Goal: Task Accomplishment & Management: Complete application form

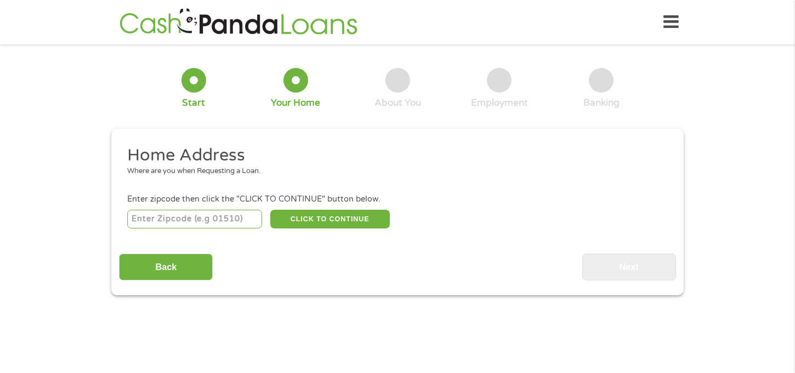
click at [146, 211] on input "number" at bounding box center [194, 219] width 135 height 19
type input "95831"
select select "[US_STATE]"
click at [319, 214] on button "CLICK TO CONTINUE" at bounding box center [330, 219] width 120 height 19
type input "95831"
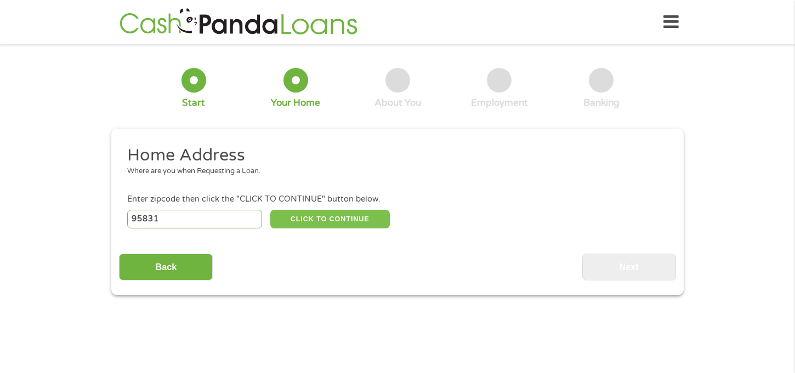
type input "[GEOGRAPHIC_DATA]"
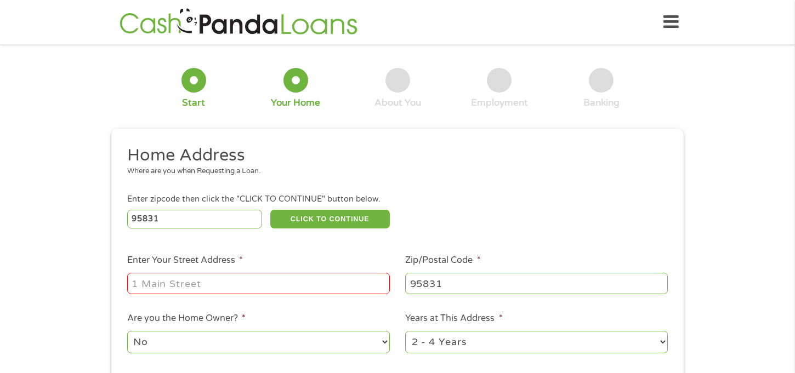
click at [257, 287] on input "Enter Your Street Address *" at bounding box center [258, 283] width 263 height 21
type input "[STREET_ADDRESS]"
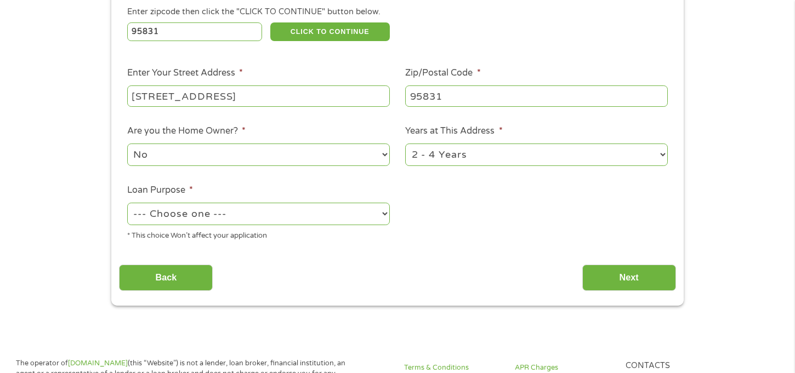
scroll to position [191, 0]
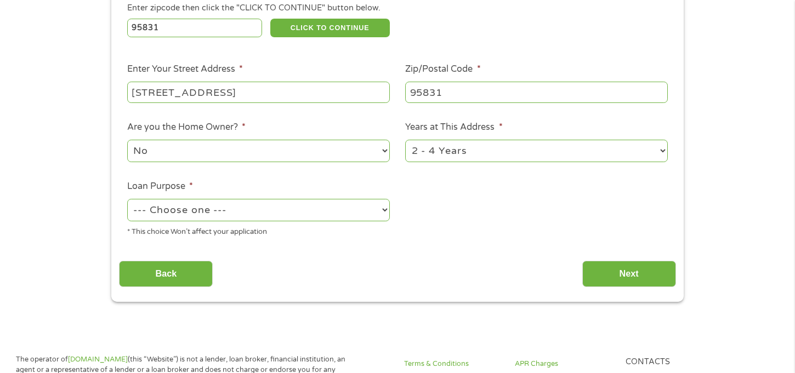
click at [264, 208] on select "--- Choose one --- Pay Bills Debt Consolidation Home Improvement Major Purchase…" at bounding box center [258, 210] width 263 height 22
select select "shorttermcash"
click at [127, 200] on select "--- Choose one --- Pay Bills Debt Consolidation Home Improvement Major Purchase…" at bounding box center [258, 210] width 263 height 22
click at [611, 277] on input "Next" at bounding box center [629, 274] width 94 height 27
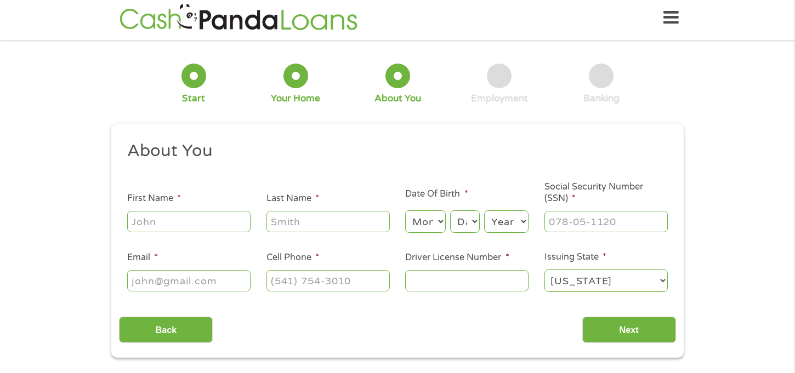
scroll to position [0, 0]
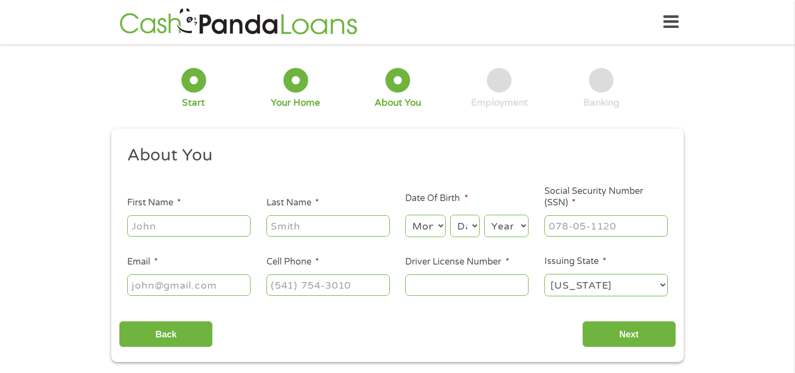
click at [228, 228] on input "First Name *" at bounding box center [188, 225] width 123 height 21
type input "[PERSON_NAME]"
type input "[EMAIL_ADDRESS][DOMAIN_NAME]"
type input "[PHONE_NUMBER]"
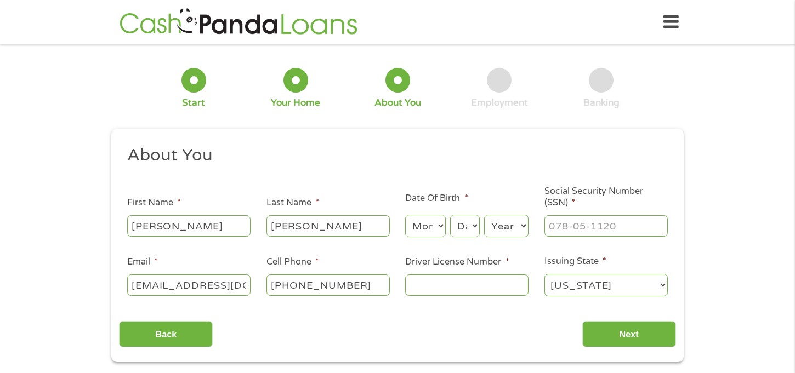
click at [435, 227] on select "Month 1 2 3 4 5 6 7 8 9 10 11 12" at bounding box center [425, 226] width 40 height 22
select select "11"
click at [405, 215] on select "Month 1 2 3 4 5 6 7 8 9 10 11 12" at bounding box center [425, 226] width 40 height 22
click at [472, 224] on select "Day 1 2 3 4 5 6 7 8 9 10 11 12 13 14 15 16 17 18 19 20 21 22 23 24 25 26 27 28 …" at bounding box center [465, 226] width 30 height 22
select select "4"
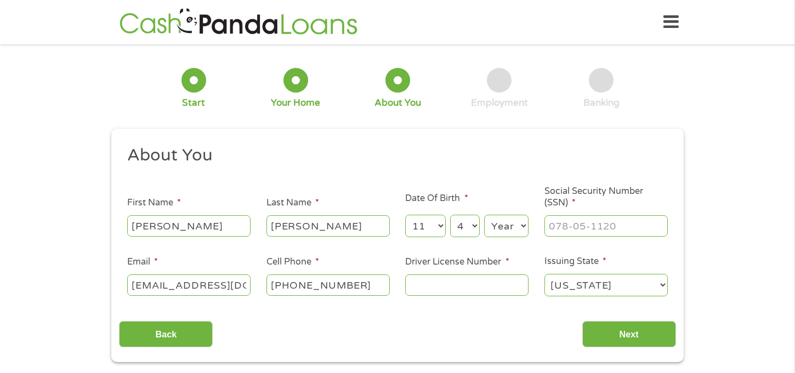
click at [450, 215] on select "Day 1 2 3 4 5 6 7 8 9 10 11 12 13 14 15 16 17 18 19 20 21 22 23 24 25 26 27 28 …" at bounding box center [465, 226] width 30 height 22
click at [508, 229] on select "Year [DATE] 2006 2005 2004 2003 2002 2001 2000 1999 1998 1997 1996 1995 1994 19…" at bounding box center [506, 226] width 44 height 22
select select "2006"
click at [484, 215] on select "Year [DATE] 2006 2005 2004 2003 2002 2001 2000 1999 1998 1997 1996 1995 1994 19…" at bounding box center [506, 226] width 44 height 22
click at [581, 233] on input "___-__-____" at bounding box center [606, 225] width 123 height 21
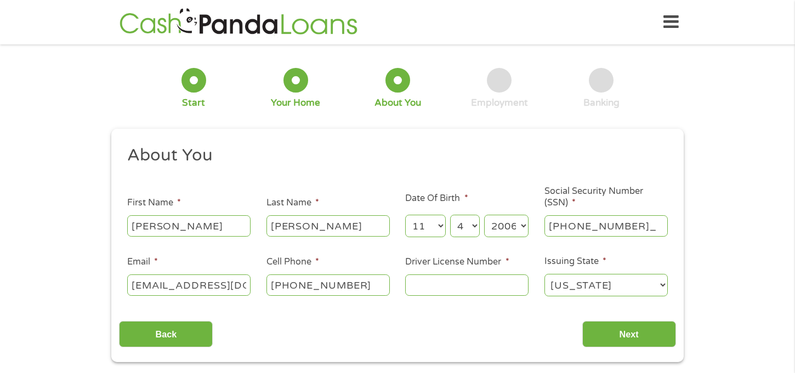
type input "602-61-8542"
click at [464, 269] on li "Driver License Number *" at bounding box center [467, 277] width 139 height 42
click at [473, 296] on input "Driver License Number *" at bounding box center [466, 285] width 123 height 21
type input "y9271197"
click at [604, 339] on input "Next" at bounding box center [629, 334] width 94 height 27
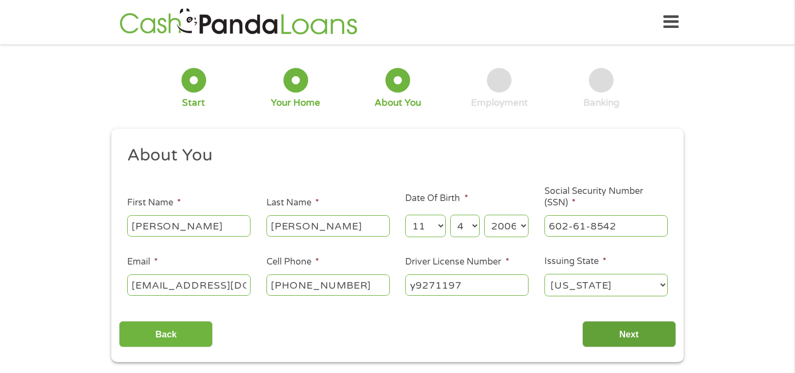
click at [603, 339] on input "Next" at bounding box center [629, 334] width 94 height 27
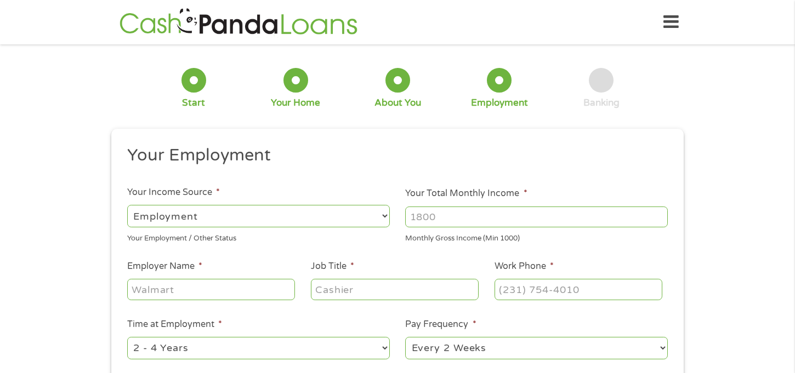
scroll to position [9, 0]
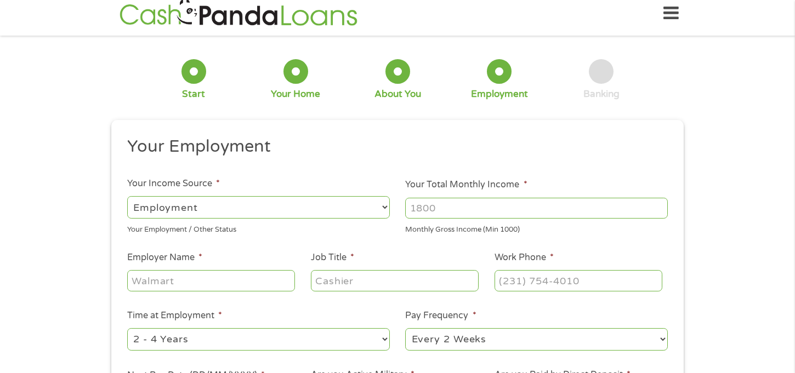
click at [443, 205] on input "Your Total Monthly Income *" at bounding box center [536, 208] width 263 height 21
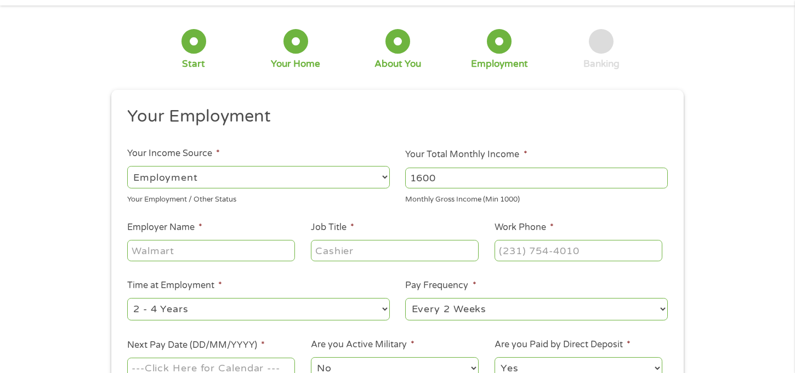
scroll to position [66, 0]
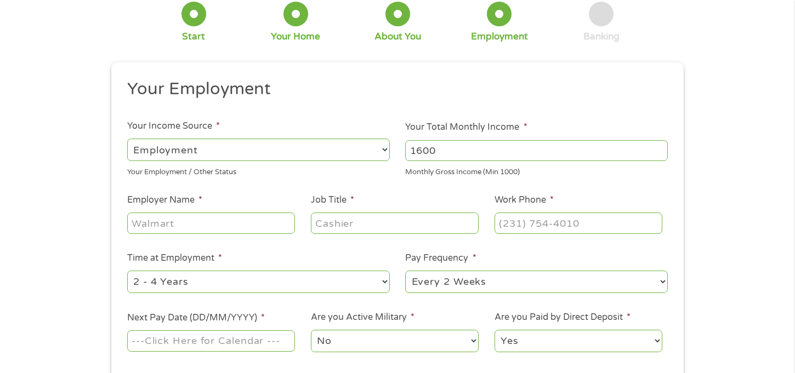
type input "1600"
click at [256, 218] on input "Employer Name *" at bounding box center [211, 223] width 168 height 21
type input "Lampost pizza"
click at [377, 222] on input "Job Title *" at bounding box center [395, 223] width 168 height 21
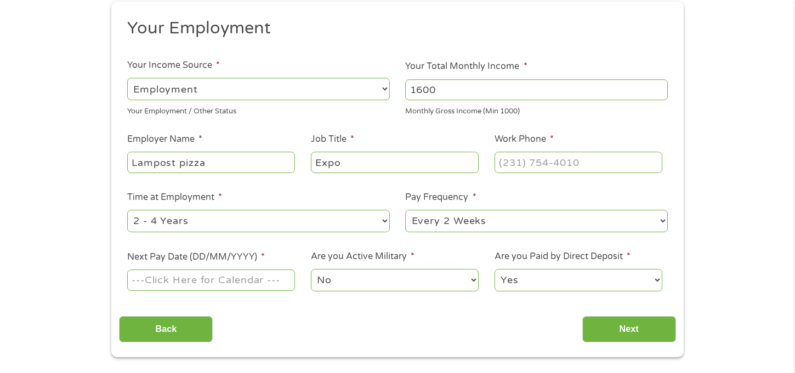
scroll to position [137, 0]
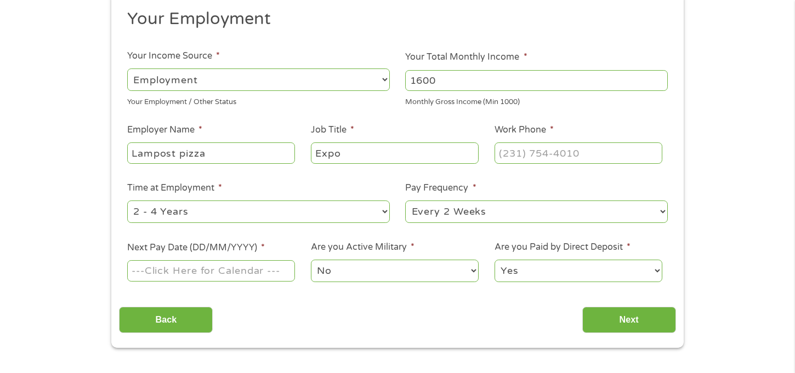
type input "Expo"
click at [243, 279] on input "Next Pay Date (DD/MM/YYYY) *" at bounding box center [211, 270] width 168 height 21
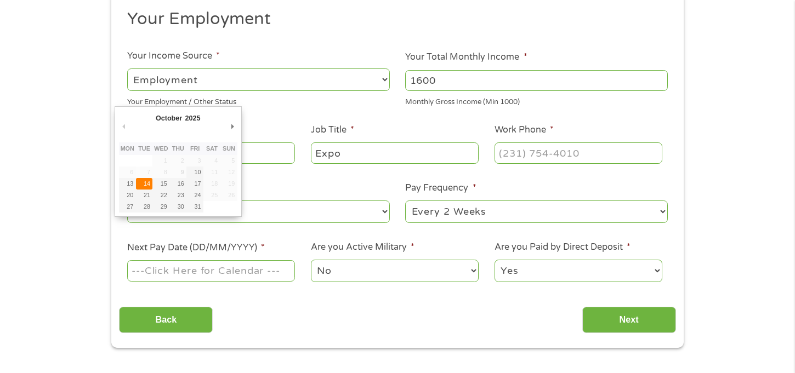
type input "[DATE]"
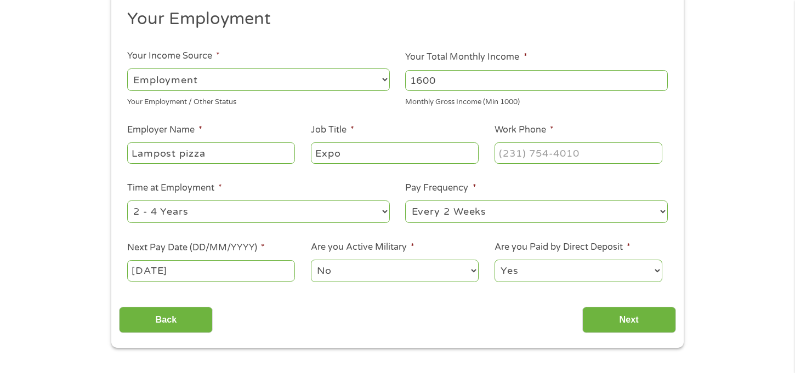
click at [320, 264] on select "No Yes" at bounding box center [395, 271] width 168 height 22
click at [526, 153] on input "(___) ___-____" at bounding box center [579, 153] width 168 height 21
type input "[PHONE_NUMBER]"
click at [633, 325] on input "Next" at bounding box center [629, 320] width 94 height 27
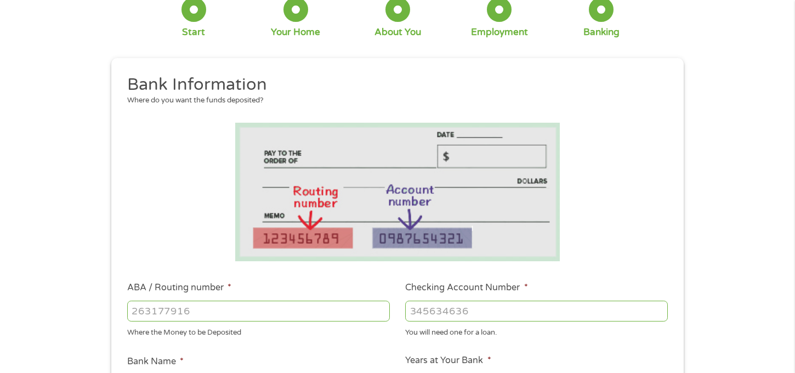
scroll to position [164, 0]
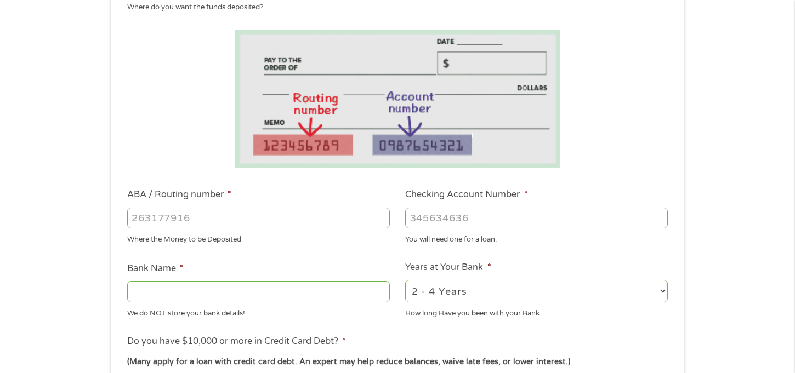
click at [358, 216] on input "ABA / Routing number *" at bounding box center [258, 218] width 263 height 21
type input "321175261"
type input "THE GOLDEN 1 CREDIT UNION"
type input "321175261"
click at [455, 226] on input "Checking Account Number *" at bounding box center [536, 218] width 263 height 21
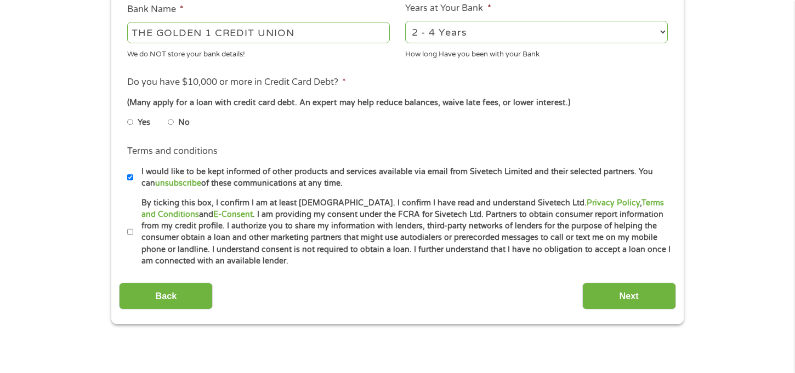
scroll to position [426, 0]
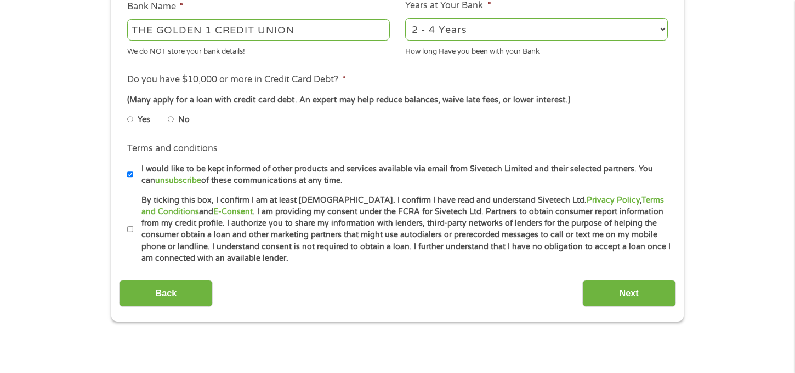
type input "0001113090"
click at [183, 123] on label "No" at bounding box center [184, 120] width 12 height 12
click at [174, 123] on input "No" at bounding box center [171, 120] width 7 height 18
radio input "true"
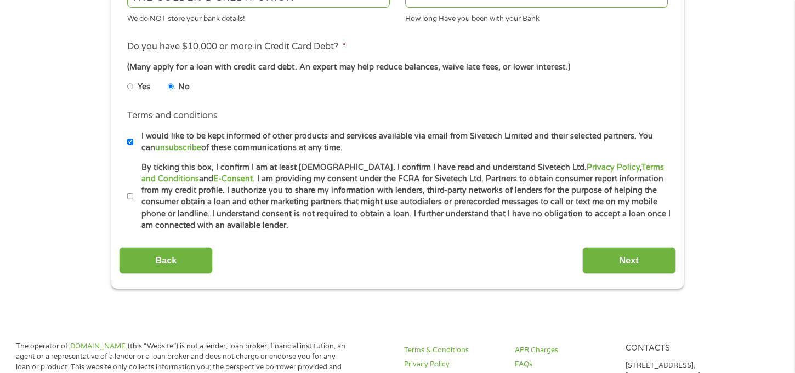
scroll to position [467, 0]
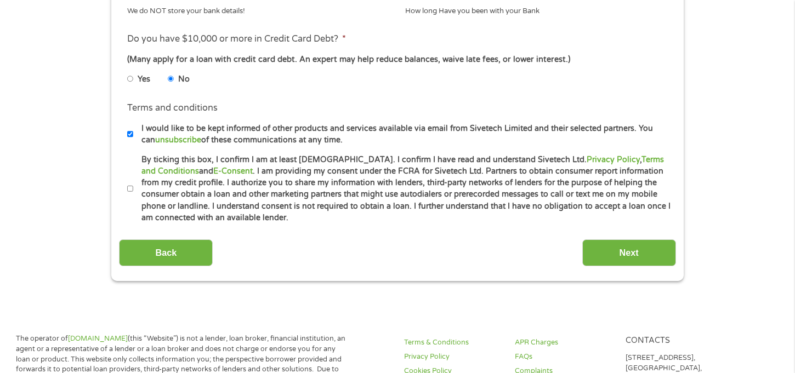
click at [129, 195] on input "By ticking this box, I confirm I am at least [DEMOGRAPHIC_DATA]. I confirm I ha…" at bounding box center [130, 189] width 7 height 18
checkbox input "true"
click at [610, 263] on input "Next" at bounding box center [629, 253] width 94 height 27
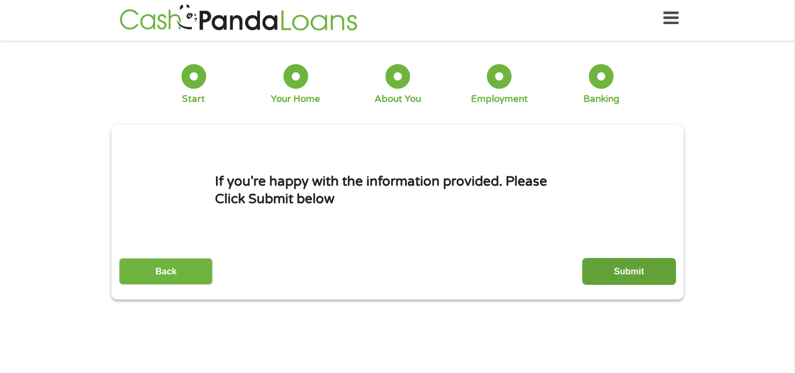
scroll to position [0, 0]
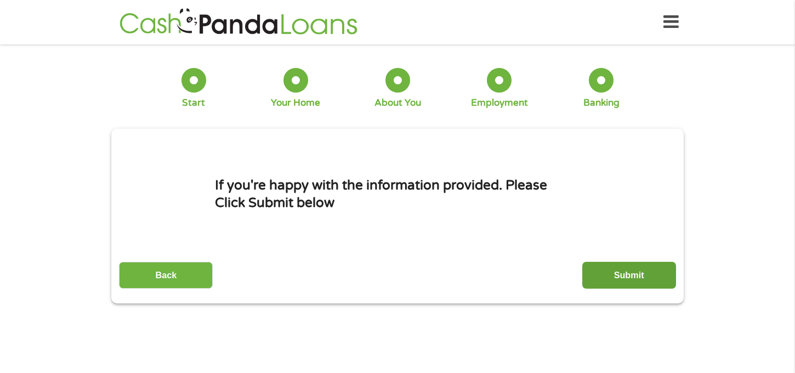
click at [602, 271] on input "Submit" at bounding box center [629, 275] width 94 height 27
